Goal: Check status: Check status

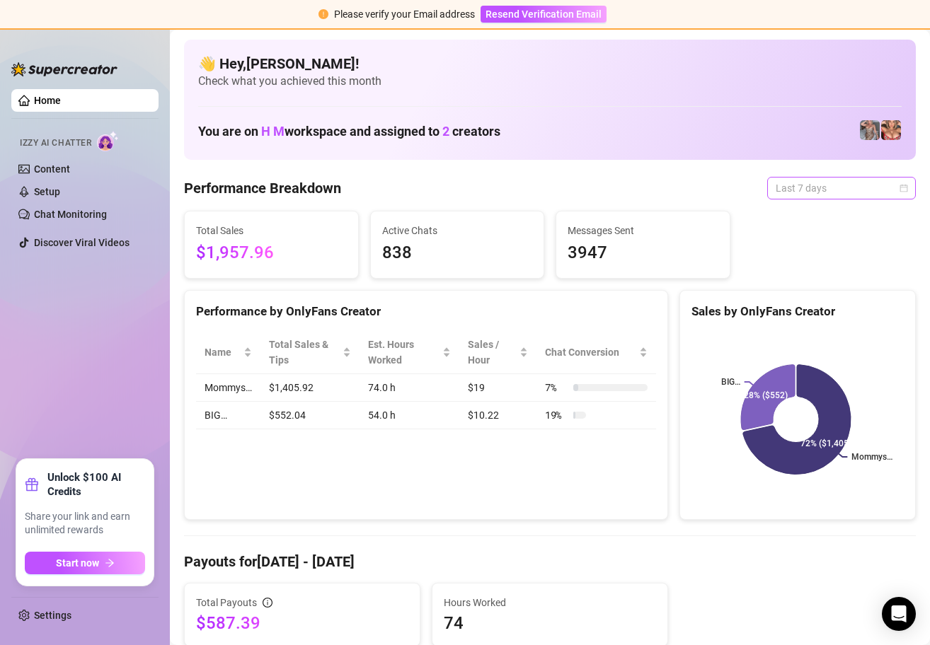
click at [886, 185] on span "Last 7 days" at bounding box center [841, 188] width 132 height 21
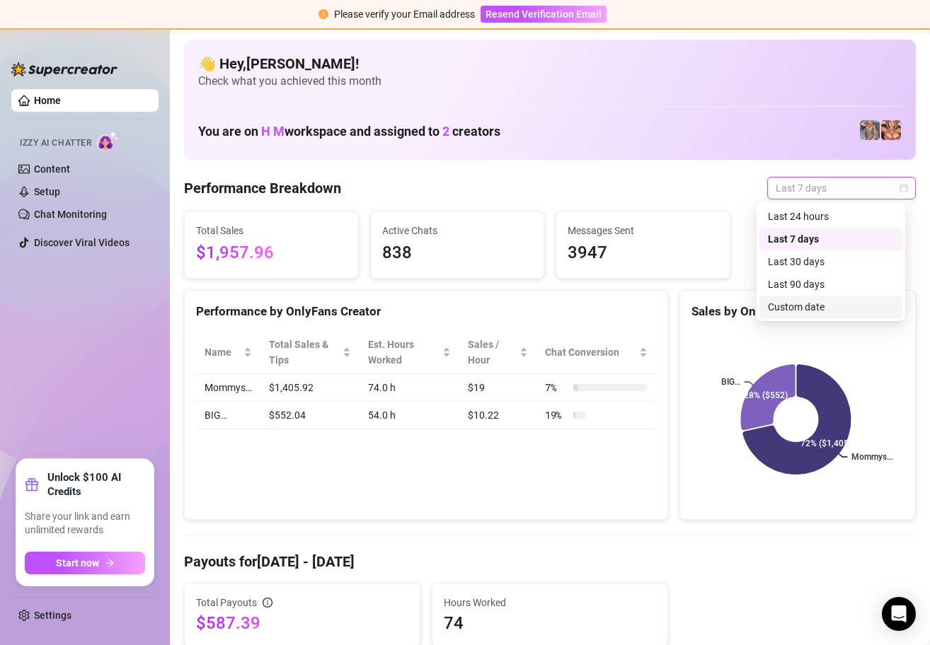
click at [804, 304] on div "Custom date" at bounding box center [831, 307] width 126 height 16
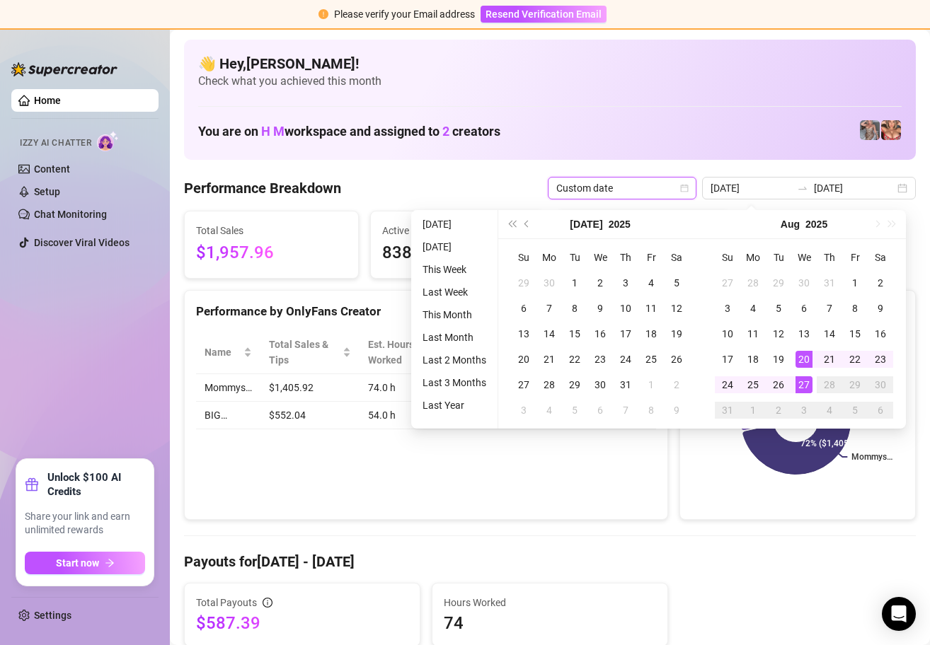
type input "[DATE]"
click at [802, 383] on div "27" at bounding box center [803, 384] width 17 height 17
type input "[DATE]"
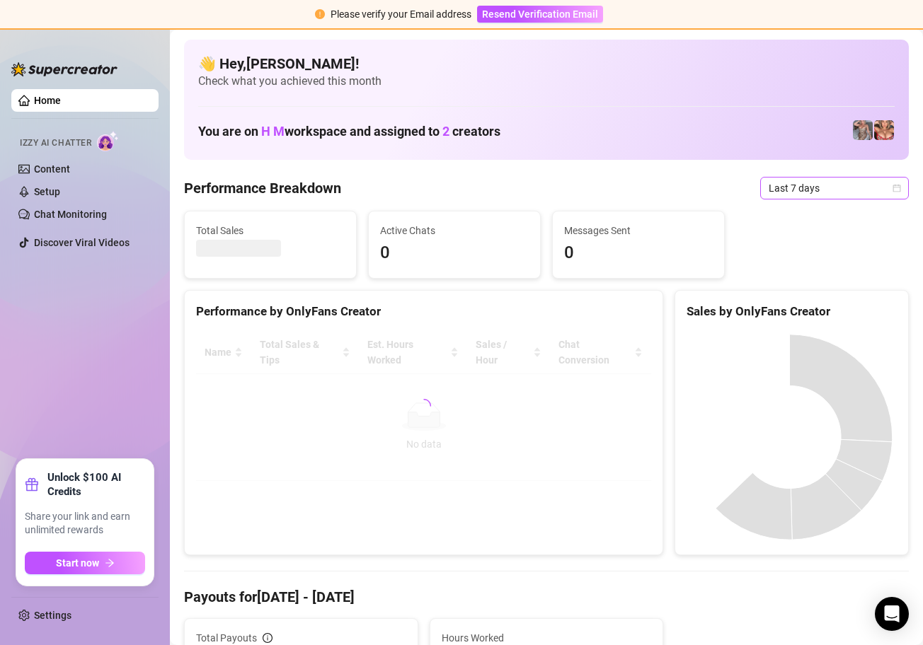
click at [892, 187] on icon "calendar" at bounding box center [896, 188] width 8 height 8
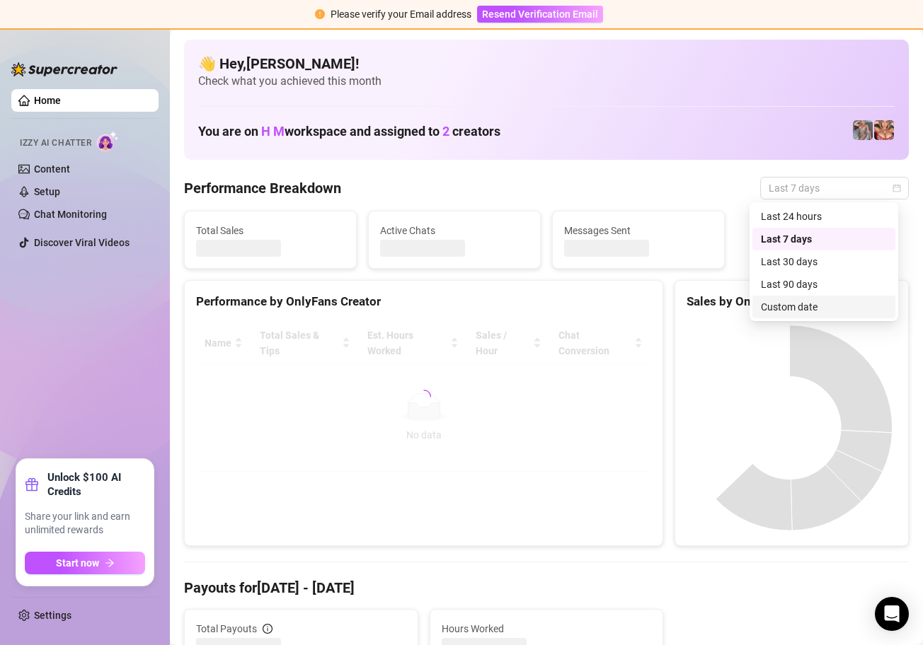
click at [815, 308] on div "Custom date" at bounding box center [824, 307] width 126 height 16
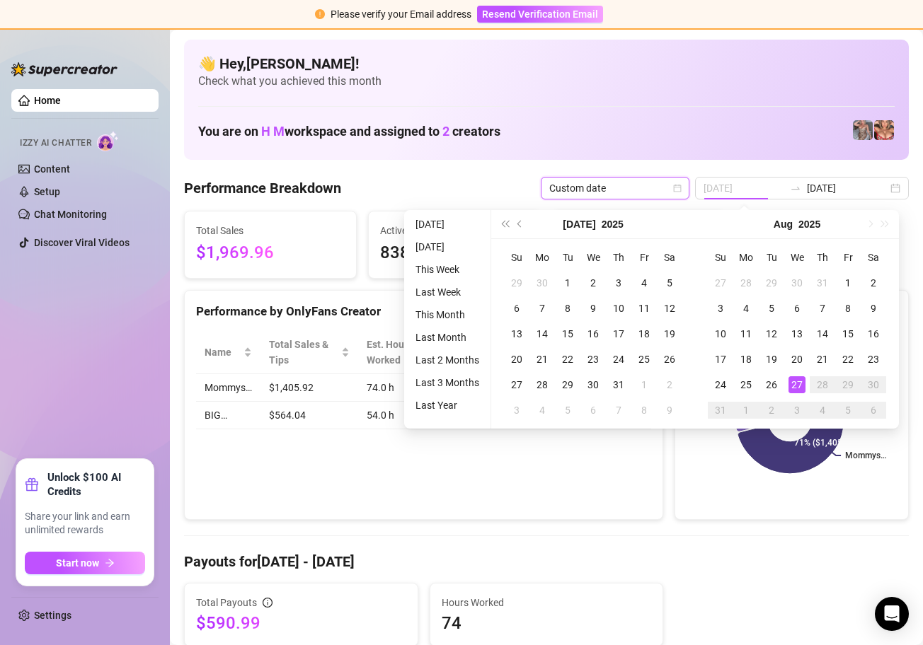
click at [794, 386] on div "27" at bounding box center [796, 384] width 17 height 17
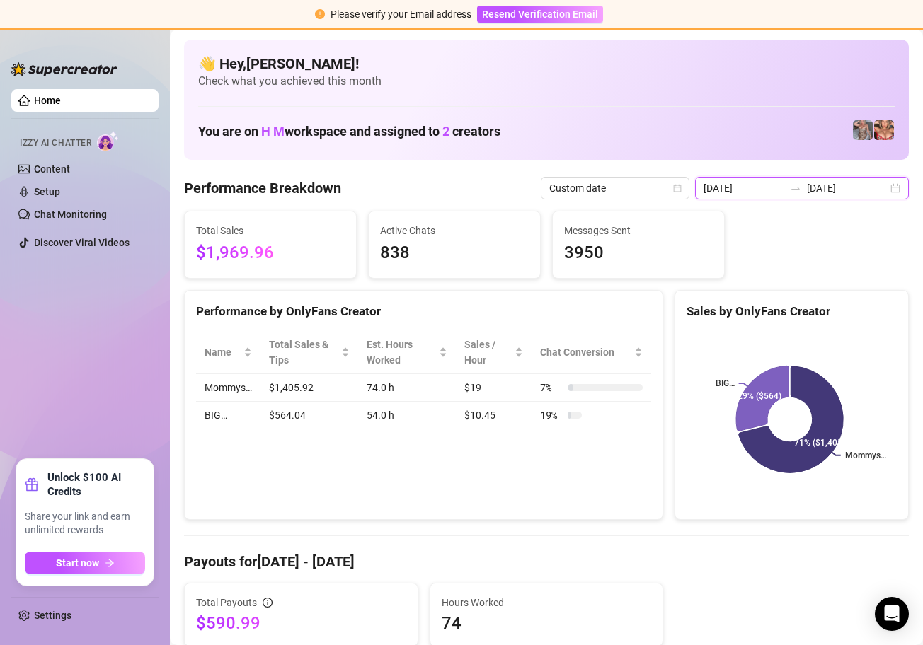
click at [766, 189] on input "[DATE]" at bounding box center [743, 188] width 81 height 16
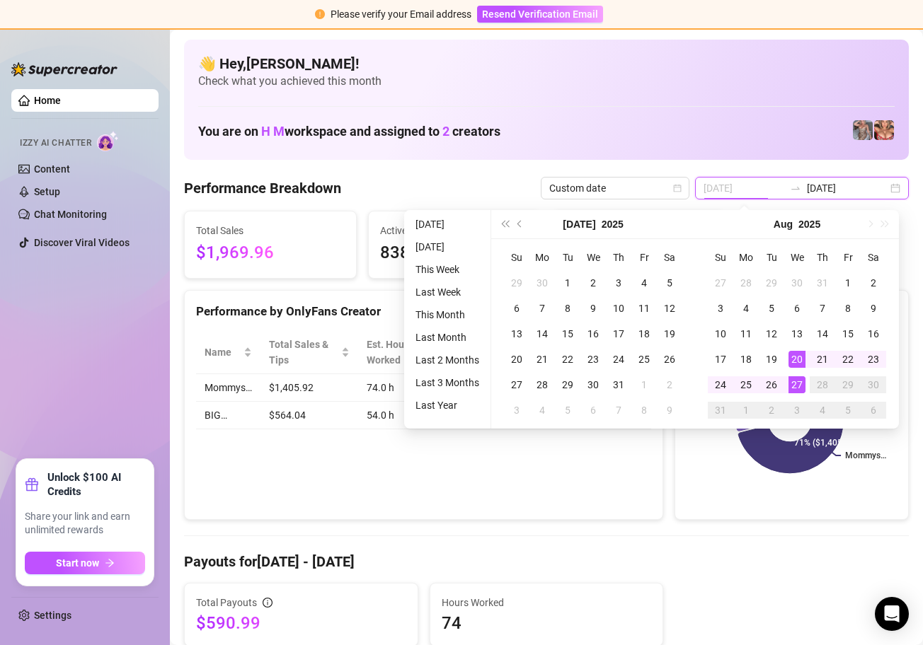
type input "[DATE]"
click at [797, 385] on div "27" at bounding box center [796, 384] width 17 height 17
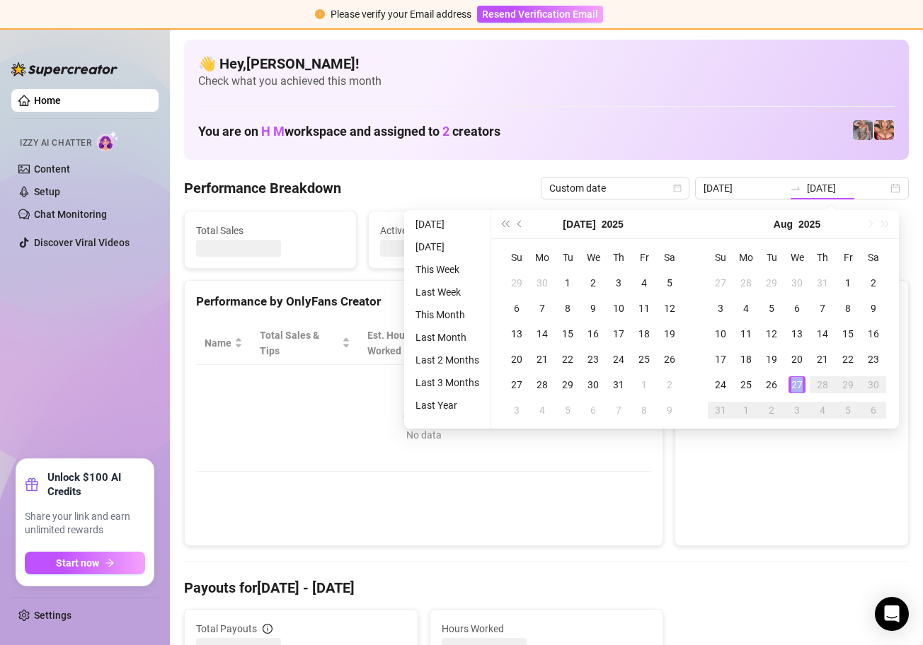
type input "[DATE]"
